Goal: Check status: Check status

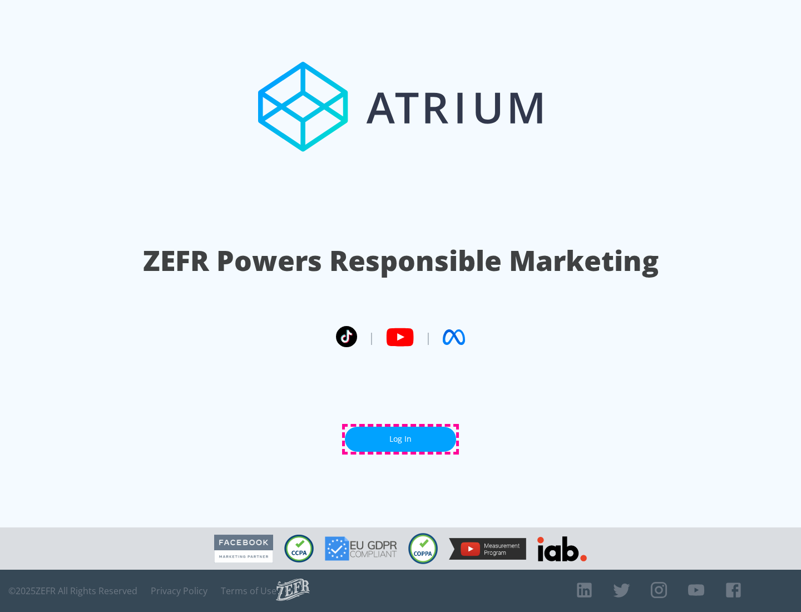
click at [400, 439] on link "Log In" at bounding box center [400, 438] width 111 height 25
